Goal: Find specific page/section: Find specific page/section

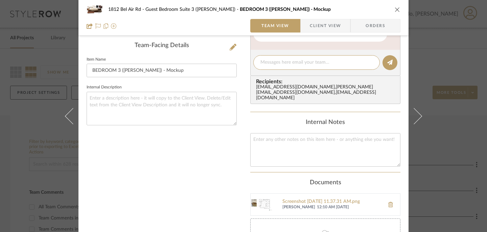
scroll to position [237, 0]
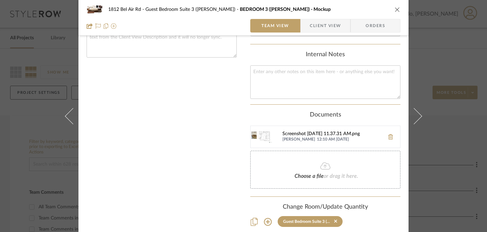
click at [305, 131] on div "Screenshot [DATE] 11.37.31 AM.png" at bounding box center [331, 133] width 99 height 5
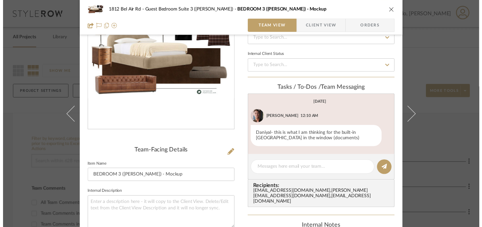
scroll to position [0, 0]
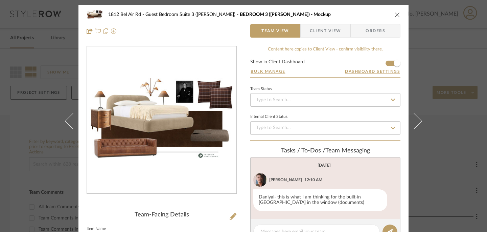
click at [0, 127] on div "1812 Bel Air Rd Guest Bedroom Suite 3 ([PERSON_NAME]) BEDROOM 3 ([PERSON_NAME])…" at bounding box center [243, 116] width 487 height 232
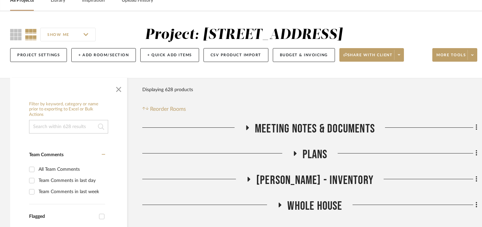
scroll to position [68, 0]
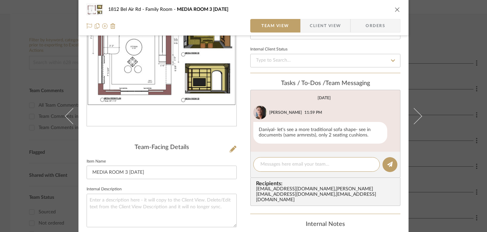
scroll to position [68, 0]
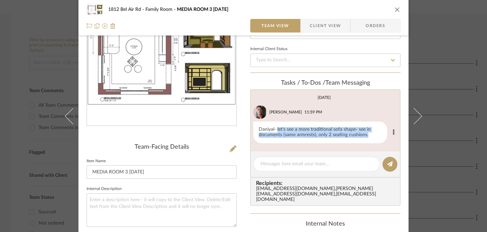
drag, startPoint x: 275, startPoint y: 129, endPoint x: 367, endPoint y: 136, distance: 92.6
click at [367, 136] on div "Daniyal- let's see a more traditional sofa shape- see in documents (same armres…" at bounding box center [320, 132] width 134 height 22
copy div "let's see a more traditional sofa shape- see in documents (same armrests), only…"
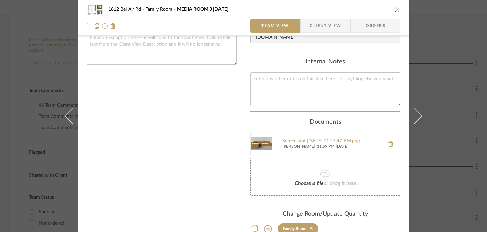
scroll to position [237, 0]
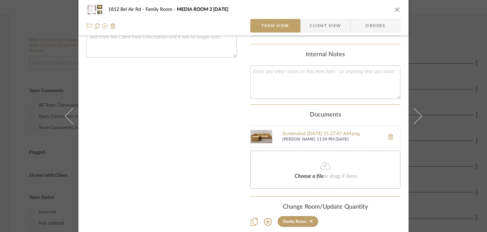
click at [261, 133] on img at bounding box center [262, 137] width 22 height 22
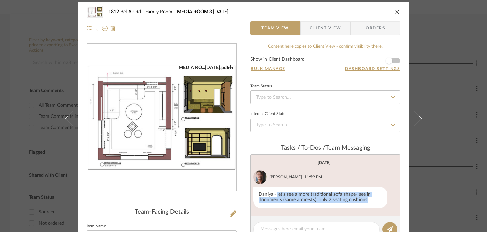
scroll to position [0, 0]
